Goal: Information Seeking & Learning: Learn about a topic

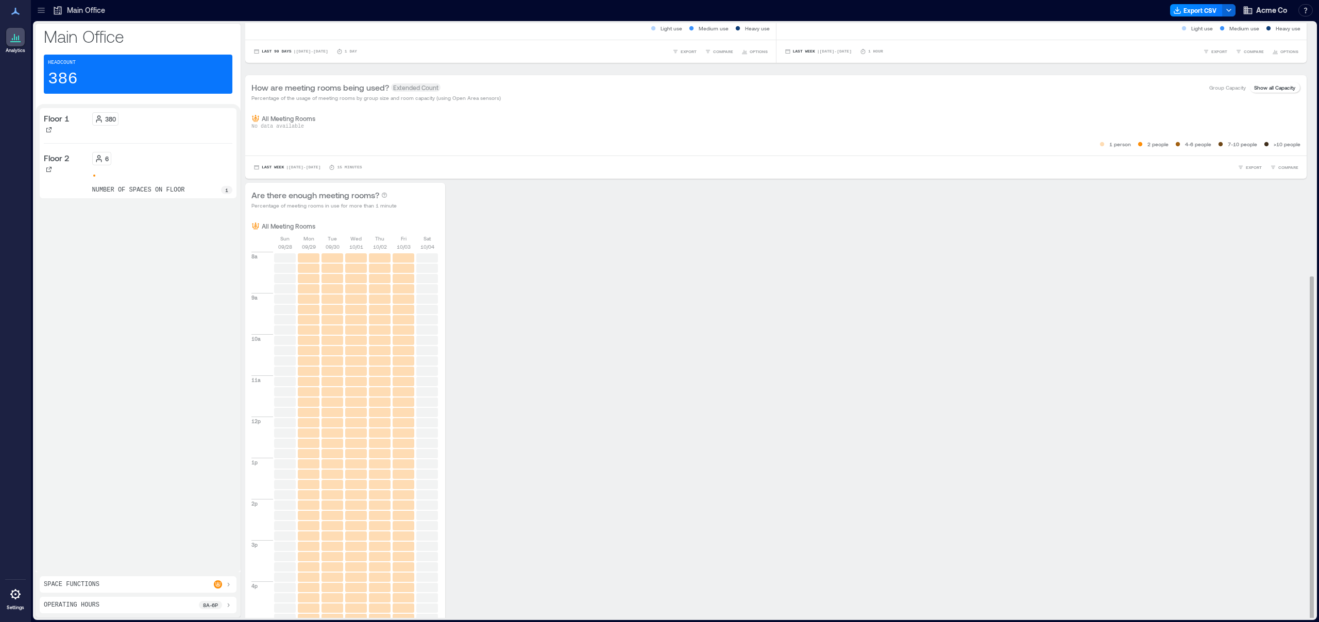
scroll to position [438, 0]
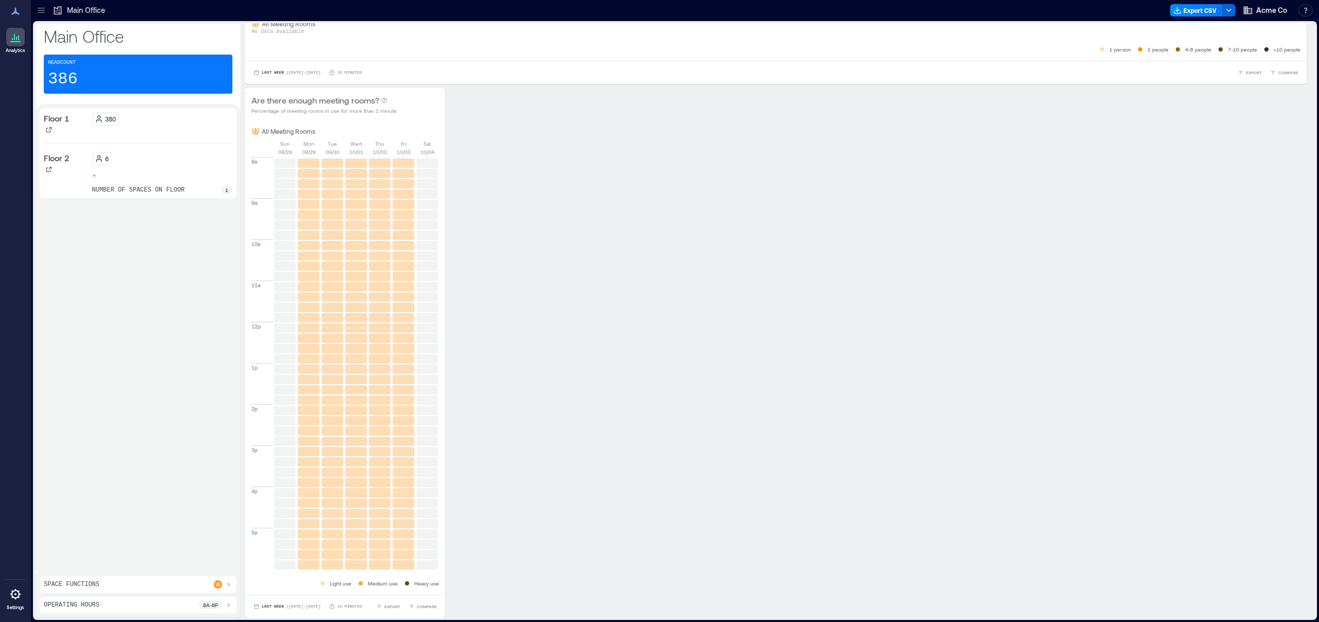
click at [96, 586] on p "Space Functions" at bounding box center [72, 585] width 56 height 8
click at [109, 606] on div "Operating Hours 8a - 6p" at bounding box center [138, 605] width 189 height 8
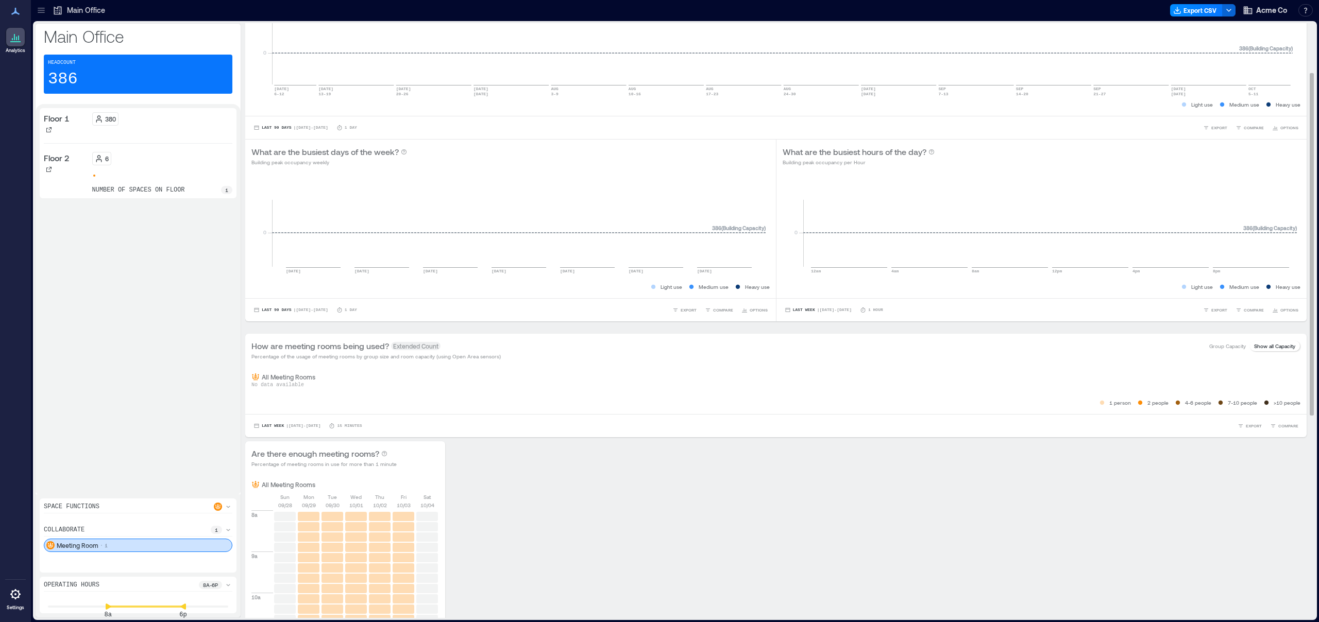
scroll to position [0, 0]
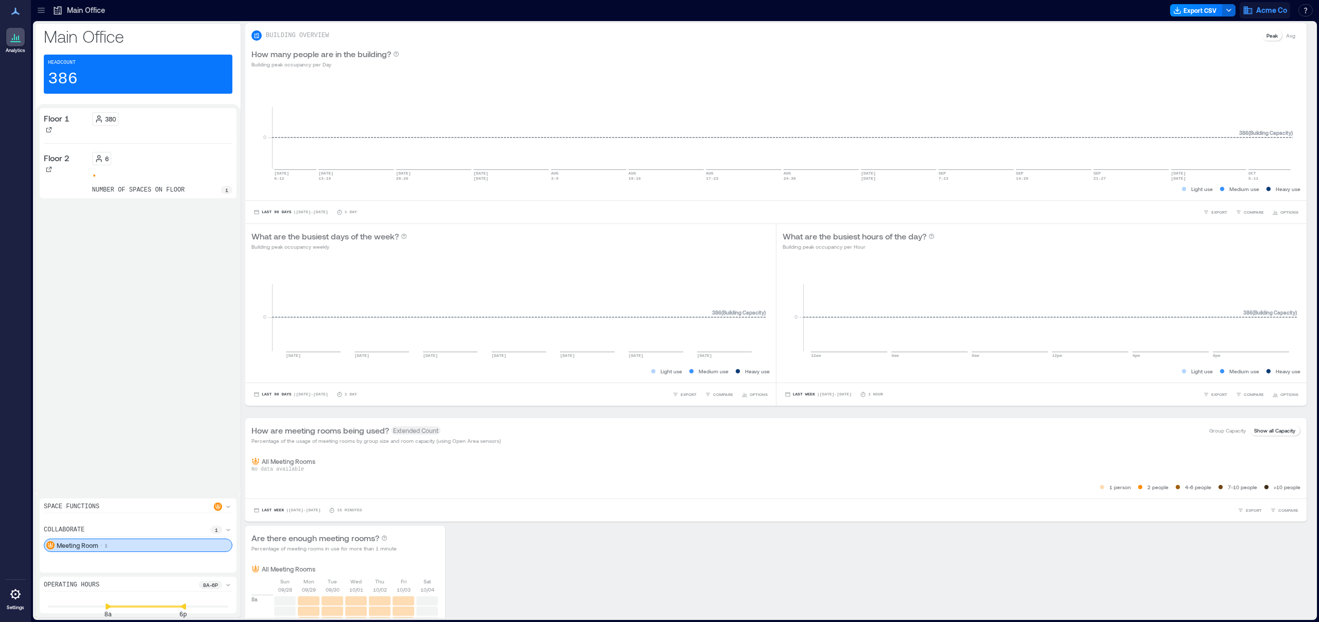
click at [1251, 9] on icon "button" at bounding box center [1248, 10] width 10 height 10
click at [1233, 11] on button "button" at bounding box center [1228, 10] width 13 height 12
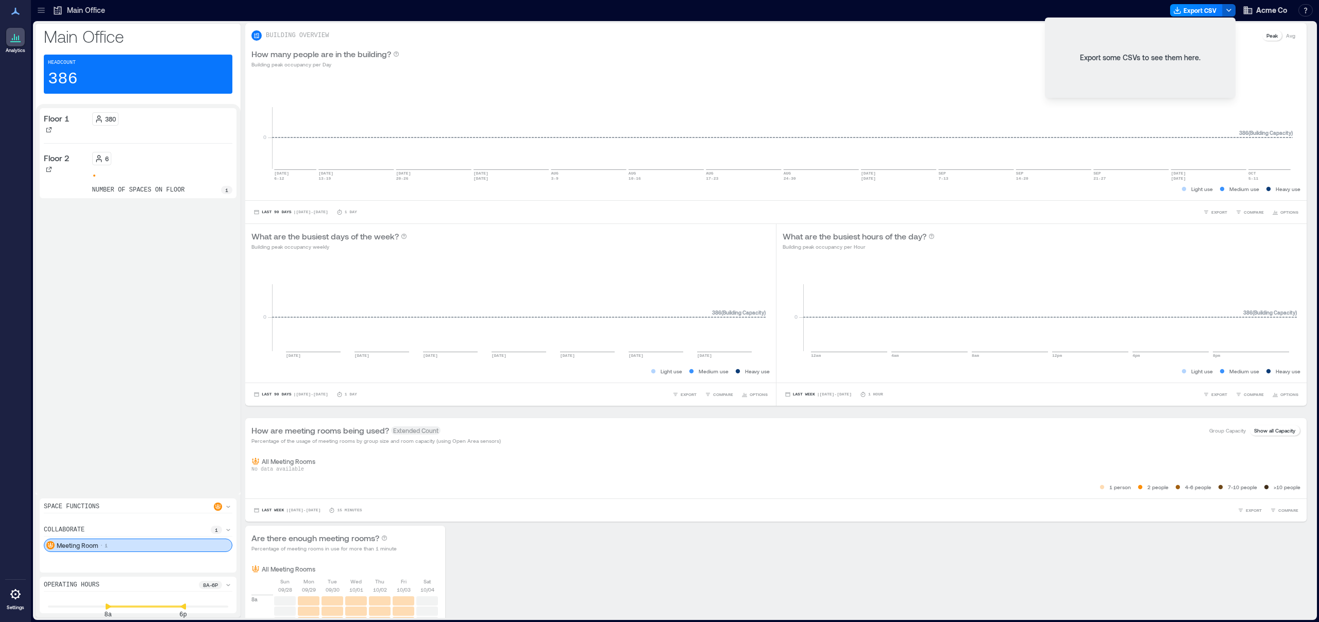
click at [1232, 10] on icon "button" at bounding box center [1229, 10] width 8 height 8
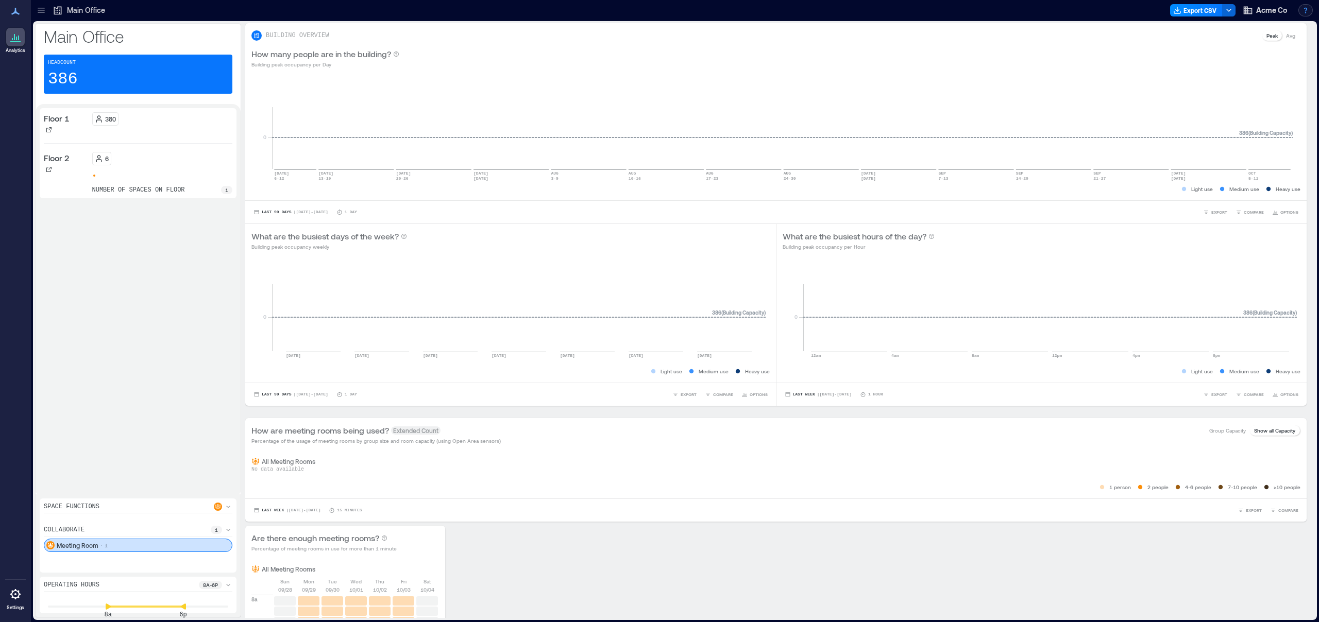
click at [1307, 10] on button "button" at bounding box center [1305, 10] width 14 height 12
click at [1269, 12] on span "Acme Co" at bounding box center [1271, 10] width 31 height 10
click at [389, 73] on div "How many people are in the building? Building peak occupancy per Day" at bounding box center [775, 58] width 1061 height 33
click at [14, 15] on icon at bounding box center [15, 11] width 12 height 12
click at [16, 45] on div at bounding box center [15, 37] width 19 height 19
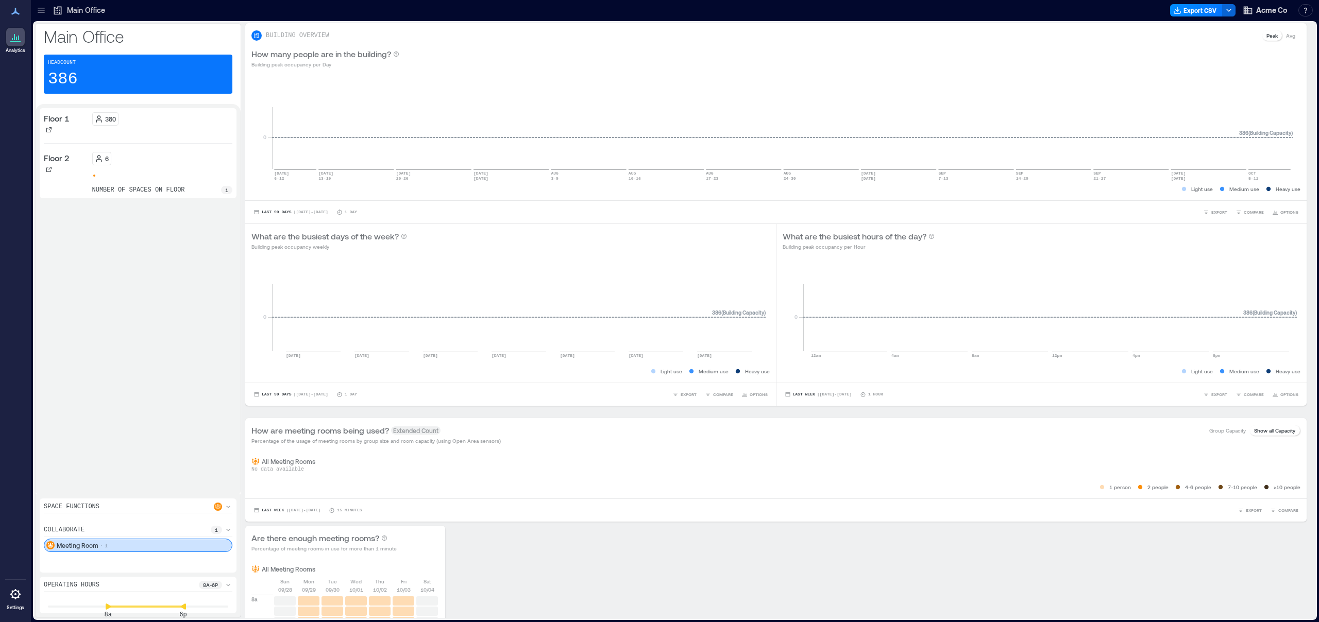
click at [89, 4] on div "Main Office" at bounding box center [78, 10] width 59 height 16
click at [43, 10] on icon at bounding box center [41, 10] width 7 height 1
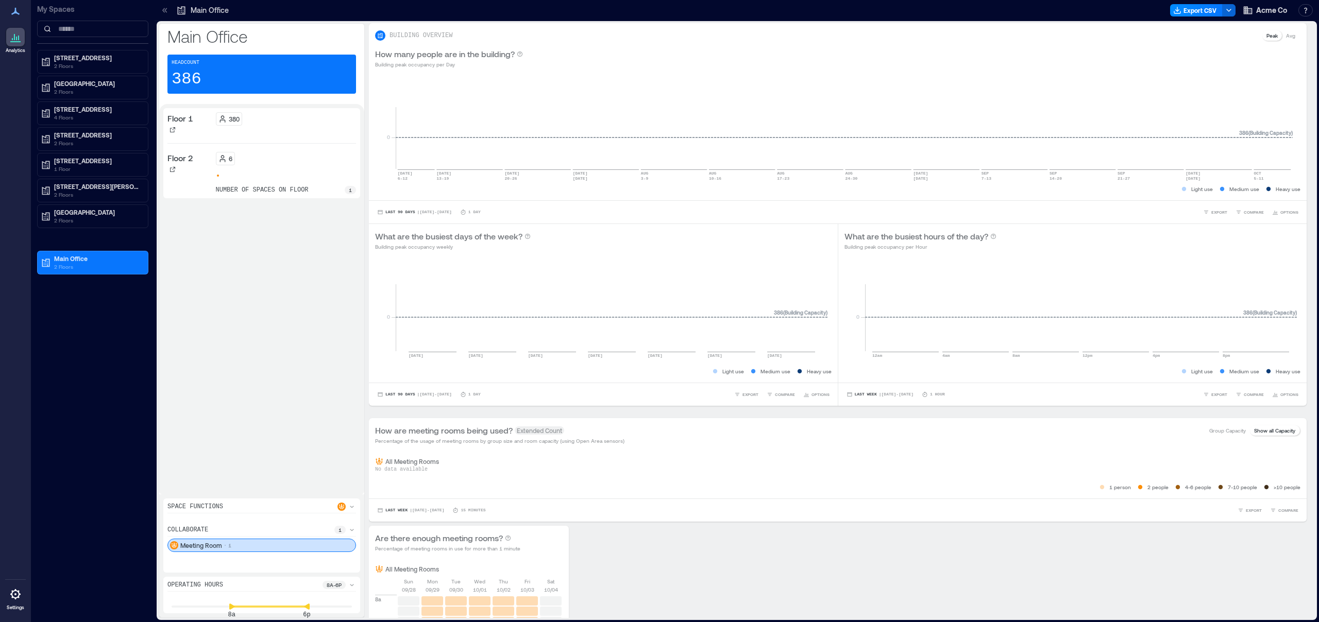
click at [163, 8] on icon at bounding box center [165, 10] width 10 height 10
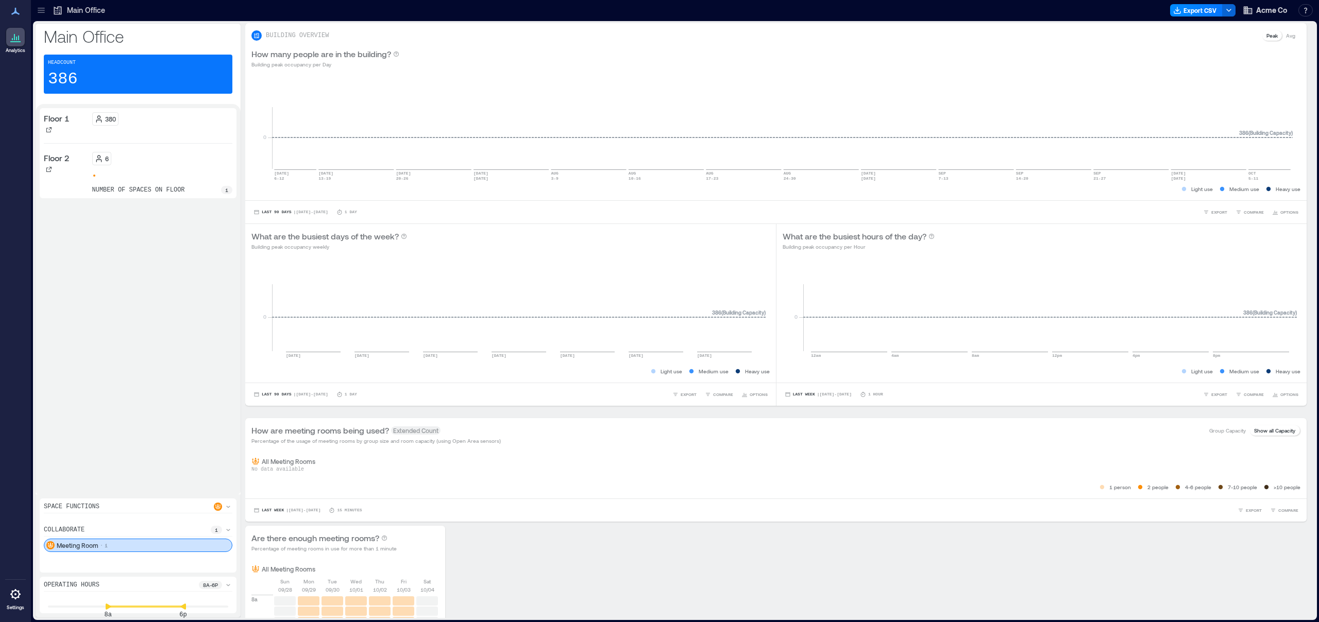
click at [42, 10] on icon at bounding box center [41, 10] width 7 height 1
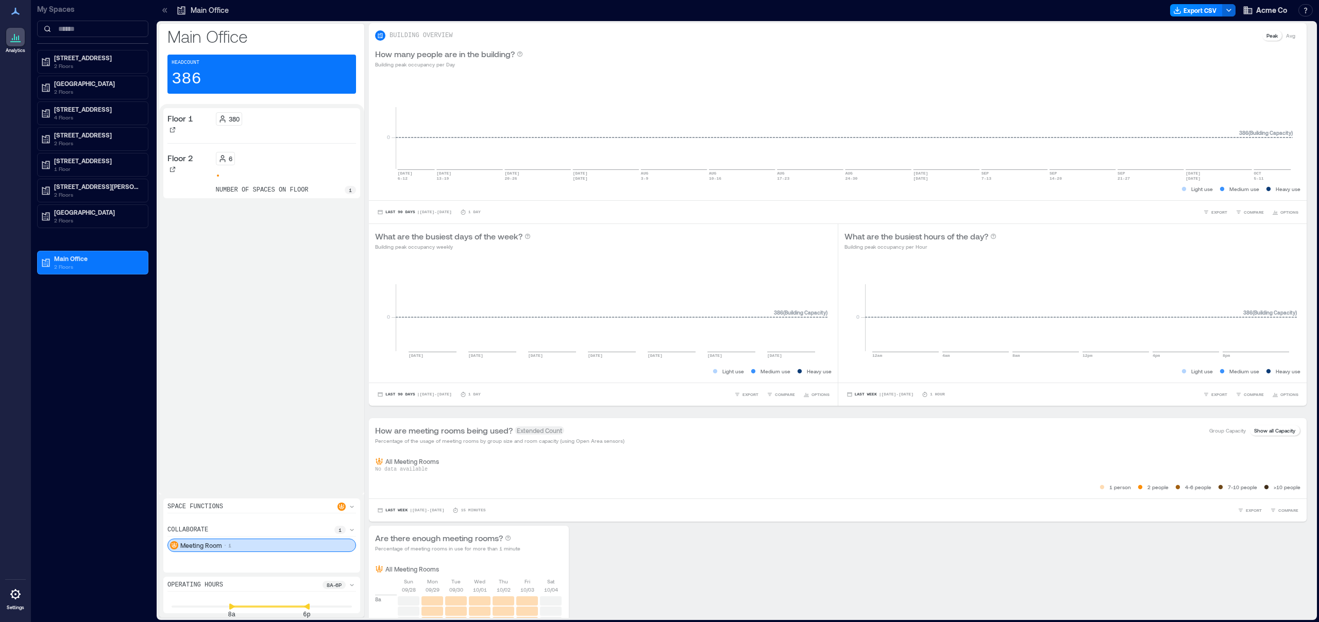
click at [57, 8] on p "My Spaces" at bounding box center [92, 9] width 111 height 10
click at [276, 15] on div at bounding box center [701, 10] width 930 height 16
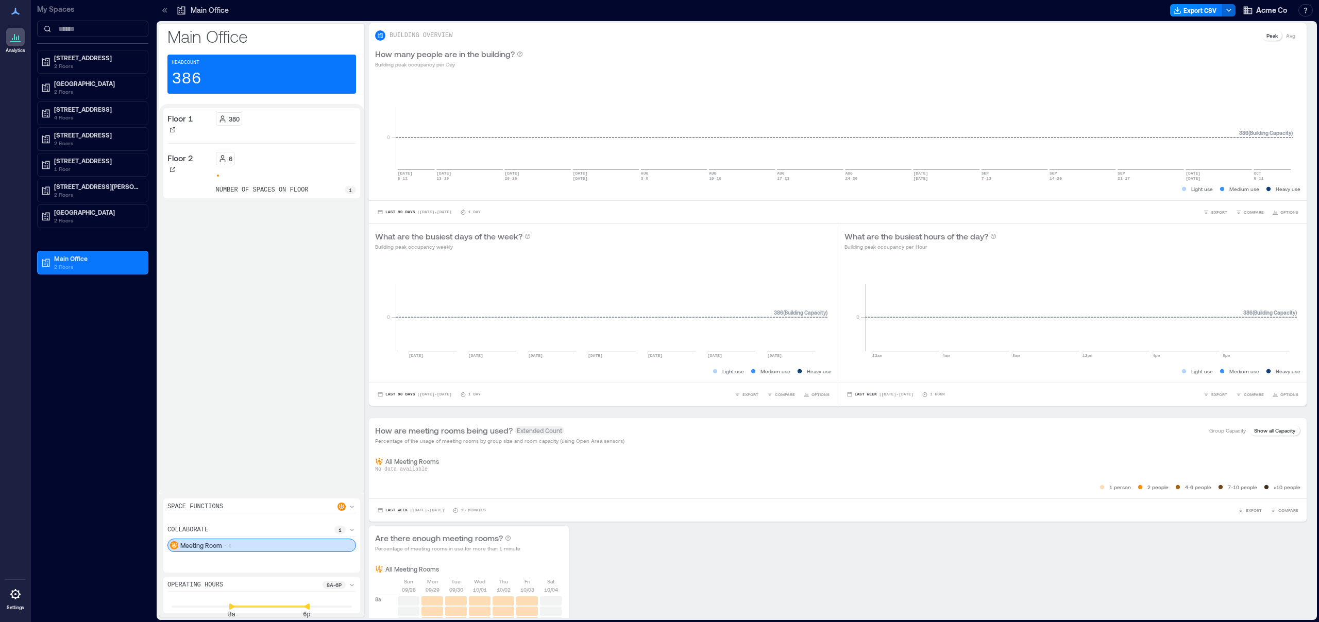
click at [168, 7] on icon at bounding box center [165, 10] width 10 height 10
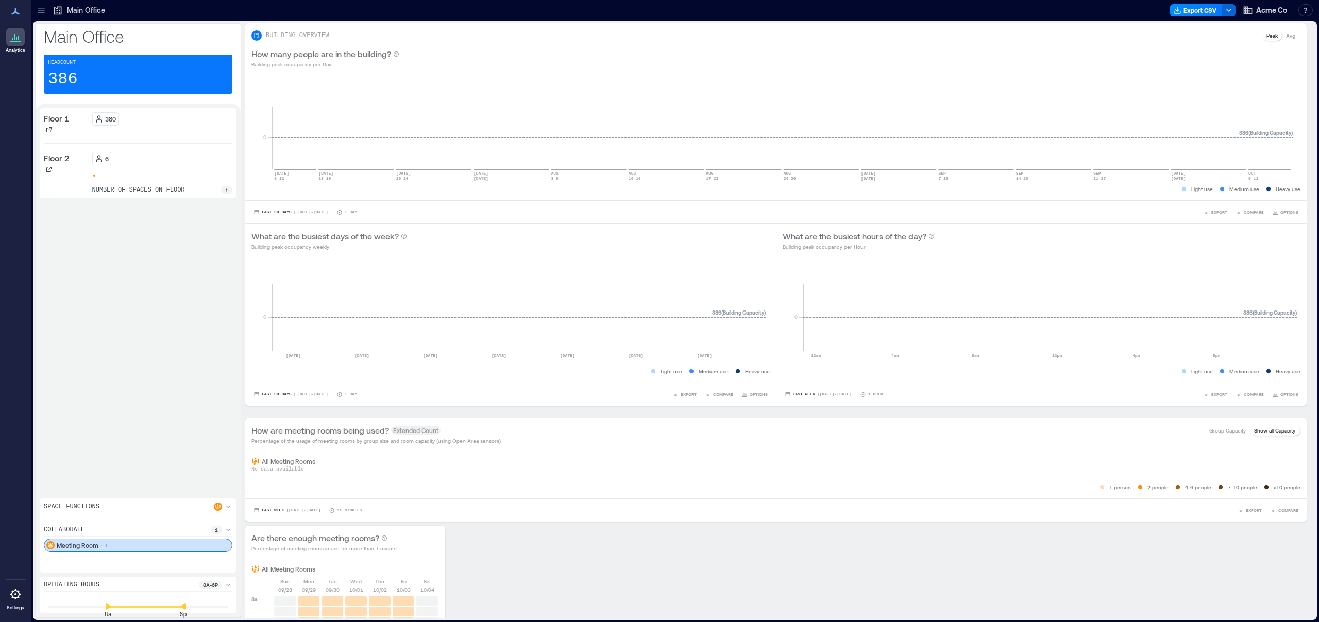
click at [39, 6] on icon at bounding box center [41, 10] width 10 height 10
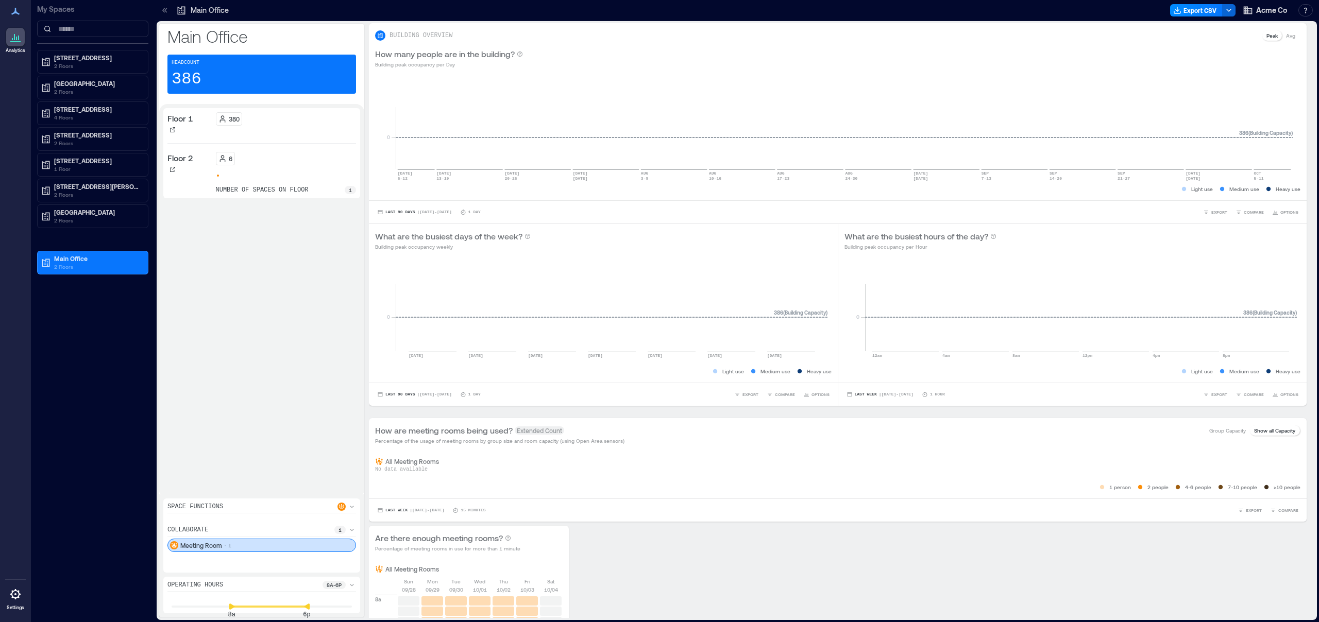
click at [239, 291] on div "Floor 1 380 Floor 2 6 number of spaces on floor 1" at bounding box center [261, 299] width 197 height 382
